Goal: Task Accomplishment & Management: Complete application form

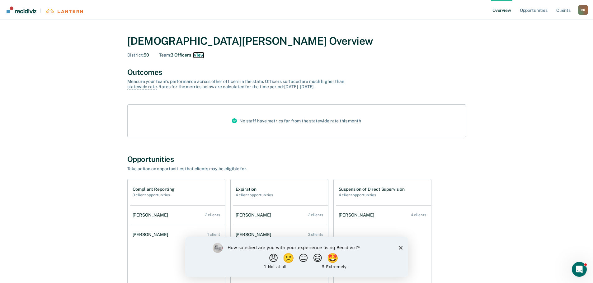
click at [194, 54] on button "View" at bounding box center [198, 55] width 10 height 5
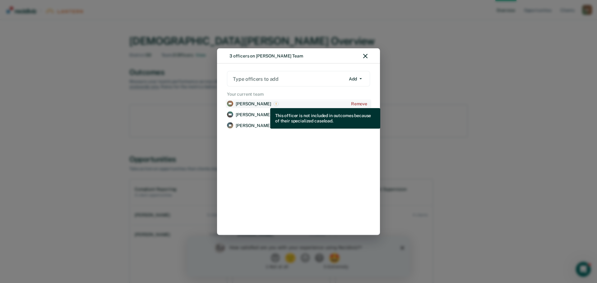
click at [274, 104] on img "View supervision staff details for Aidan Breen" at bounding box center [276, 103] width 5 height 5
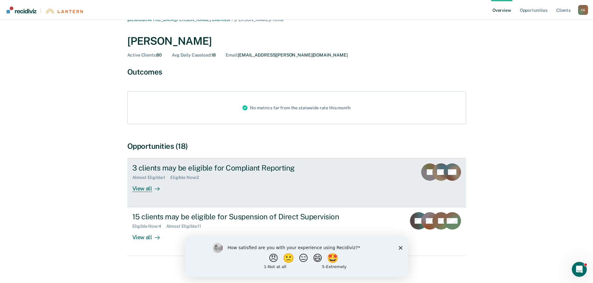
scroll to position [16, 0]
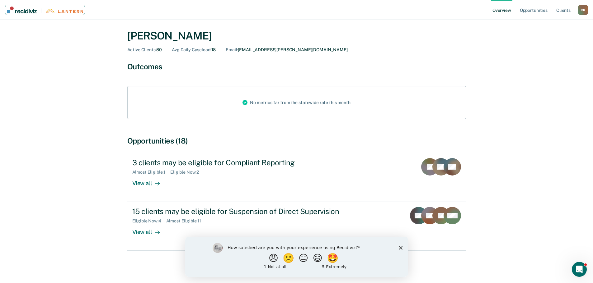
click at [63, 14] on link "|" at bounding box center [45, 10] width 80 height 11
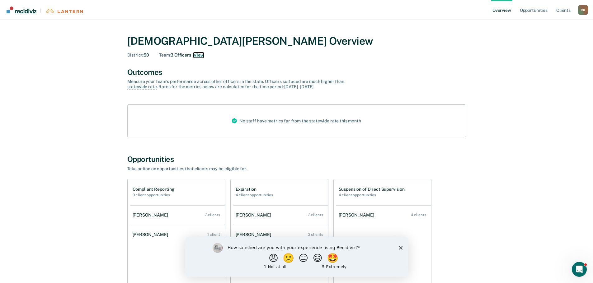
click at [202, 54] on button "View" at bounding box center [198, 55] width 10 height 5
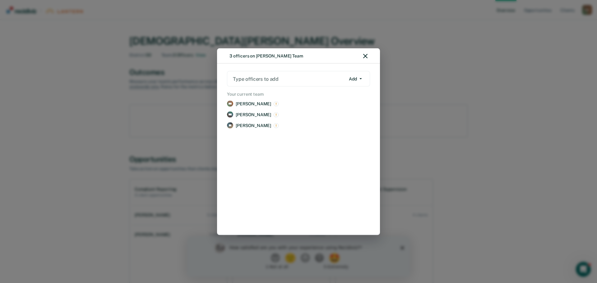
click at [324, 80] on div at bounding box center [289, 78] width 113 height 7
type input "destiny"
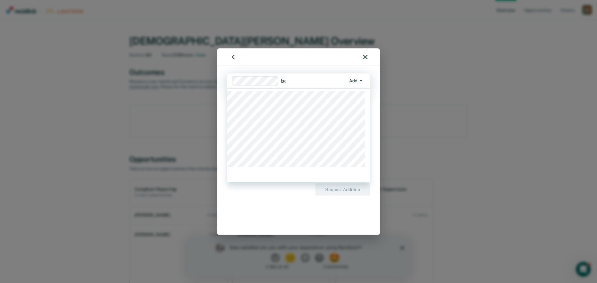
type input "ben"
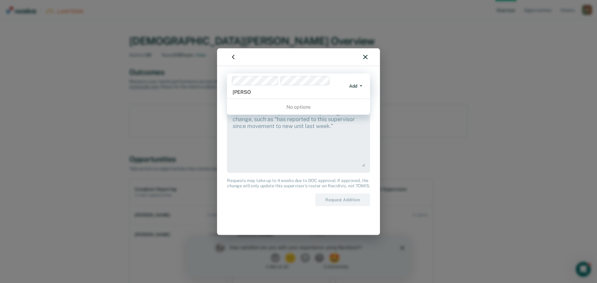
type input "[PERSON_NAME]"
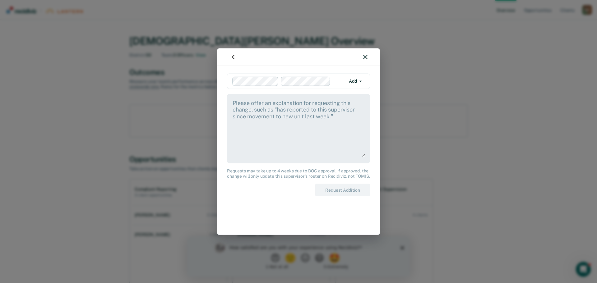
drag, startPoint x: 262, startPoint y: 91, endPoint x: 248, endPoint y: 92, distance: 14.3
click at [248, 92] on div "option [PERSON_NAME], selected. Add Add Remove Requests may take up to 4 weeks …" at bounding box center [298, 150] width 143 height 154
click at [310, 114] on textarea at bounding box center [298, 128] width 133 height 58
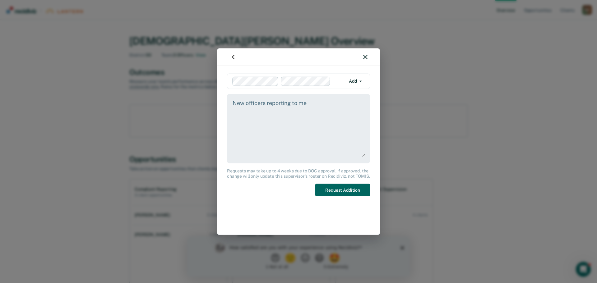
type textarea "New officers reporting to me"
click at [355, 187] on button "Request Addition" at bounding box center [342, 190] width 55 height 13
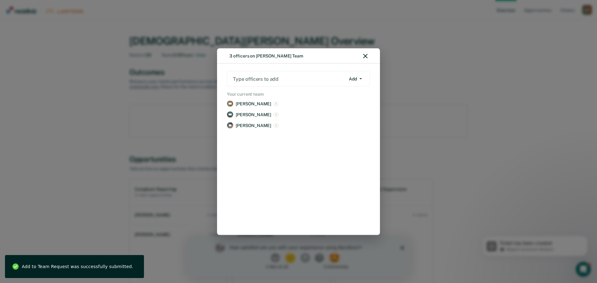
click at [465, 170] on div "3 officers on [PERSON_NAME] Team Type officers to add Add Add Remove Your curre…" at bounding box center [298, 141] width 597 height 283
